Goal: Information Seeking & Learning: Learn about a topic

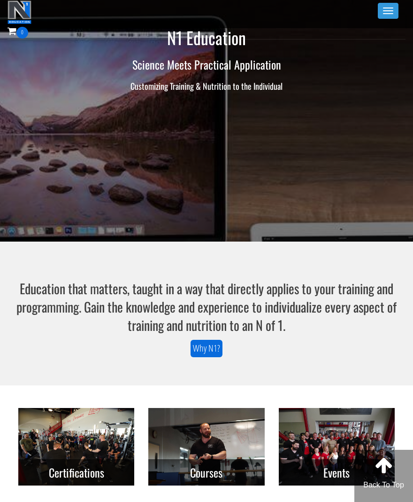
click at [380, 4] on button "Toggle navigation" at bounding box center [388, 11] width 21 height 16
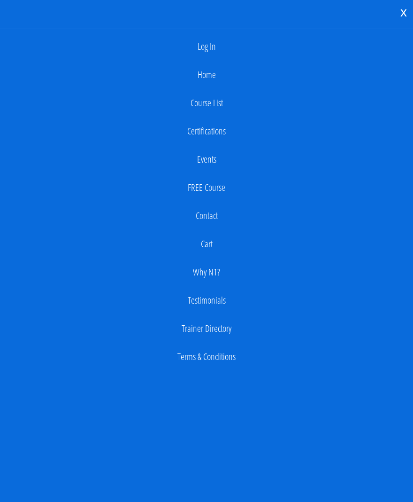
click at [210, 49] on link "Log In" at bounding box center [207, 46] width 404 height 19
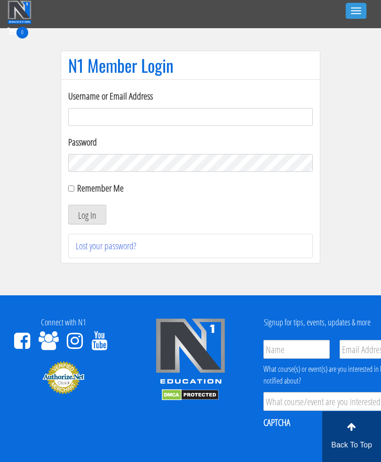
type input "[EMAIL_ADDRESS][DOMAIN_NAME]"
click at [87, 215] on button "Log In" at bounding box center [87, 215] width 38 height 20
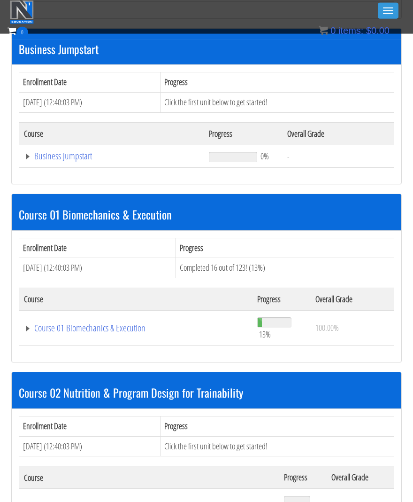
scroll to position [256, 0]
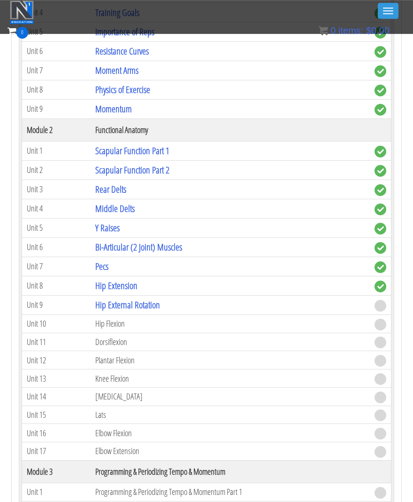
scroll to position [684, 0]
click at [112, 279] on link "Hip Extension" at bounding box center [116, 285] width 42 height 13
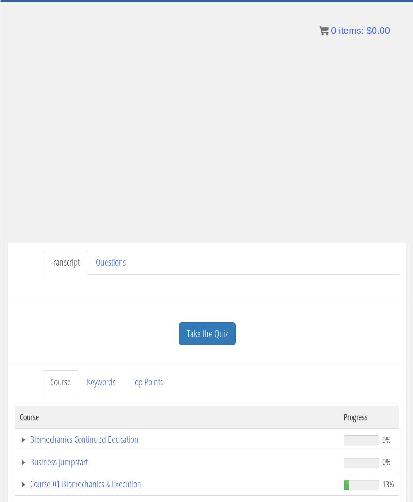
scroll to position [54, 0]
click at [188, 329] on link "Take the Quiz" at bounding box center [207, 334] width 57 height 23
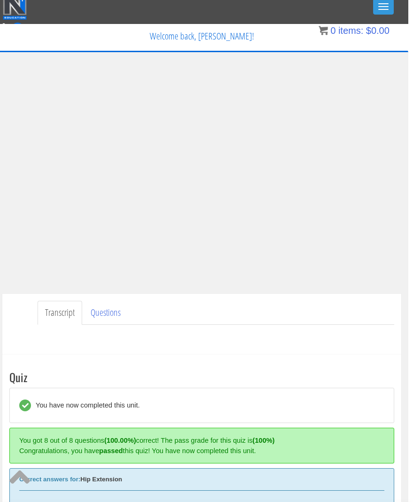
scroll to position [0, 5]
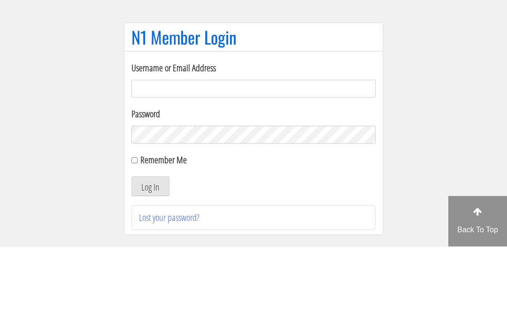
type input "growingabean123@gmail.com"
click at [150, 265] on button "Log In" at bounding box center [151, 275] width 38 height 20
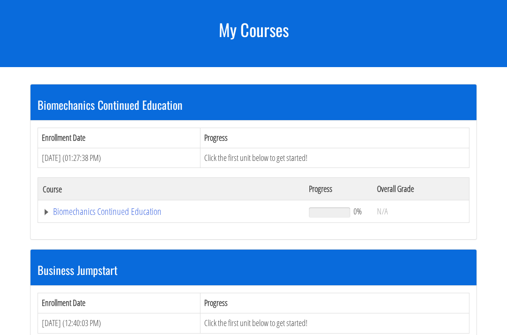
scroll to position [153, 0]
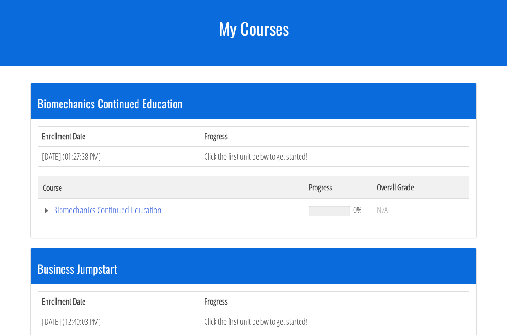
click at [71, 206] on link "Biomechanics Continued Education" at bounding box center [171, 210] width 257 height 9
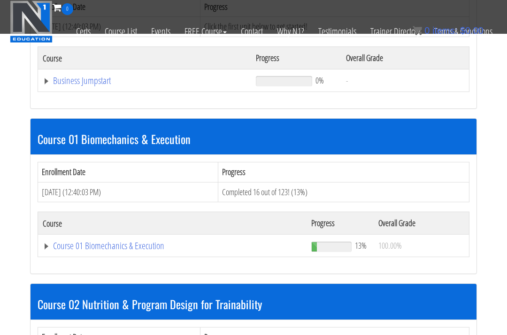
scroll to position [435, 0]
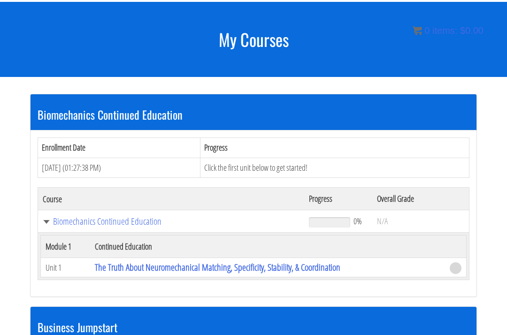
scroll to position [141, 0]
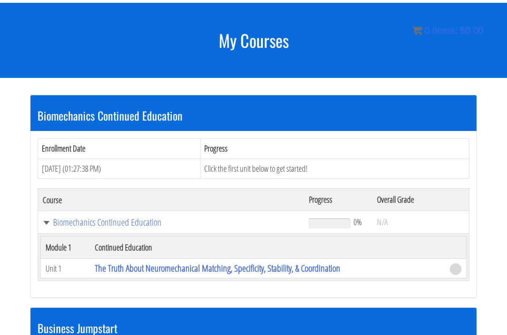
click at [129, 262] on link "The Truth About Neuromechanical Matching, Specificity, Stability, & Coordination" at bounding box center [218, 268] width 246 height 13
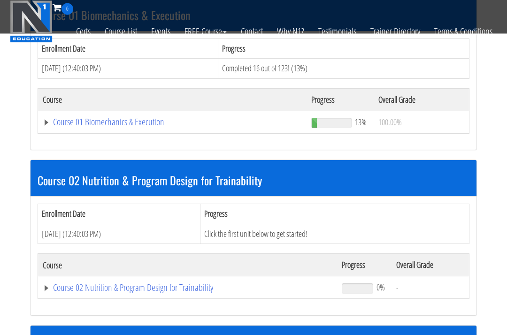
scroll to position [512, 0]
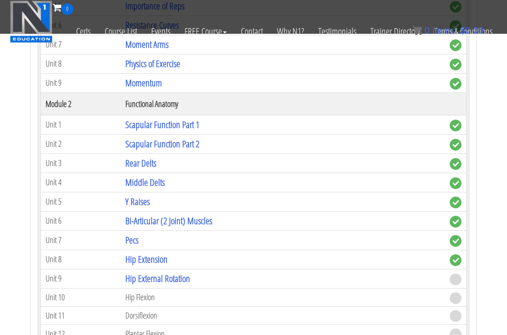
scroll to position [752, 0]
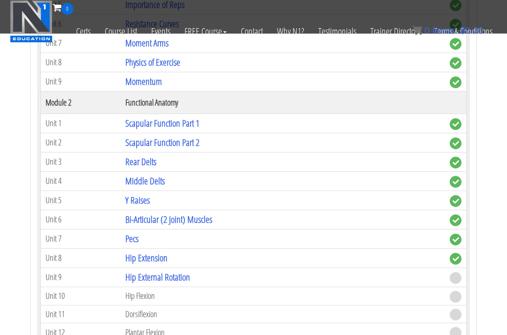
click at [134, 252] on link "Hip Extension" at bounding box center [146, 258] width 42 height 13
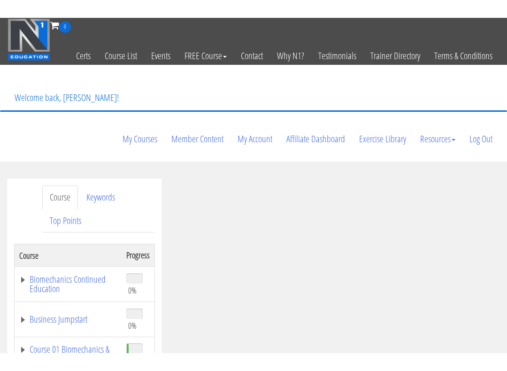
scroll to position [9, 0]
